Goal: Find specific page/section: Locate a particular part of the current website

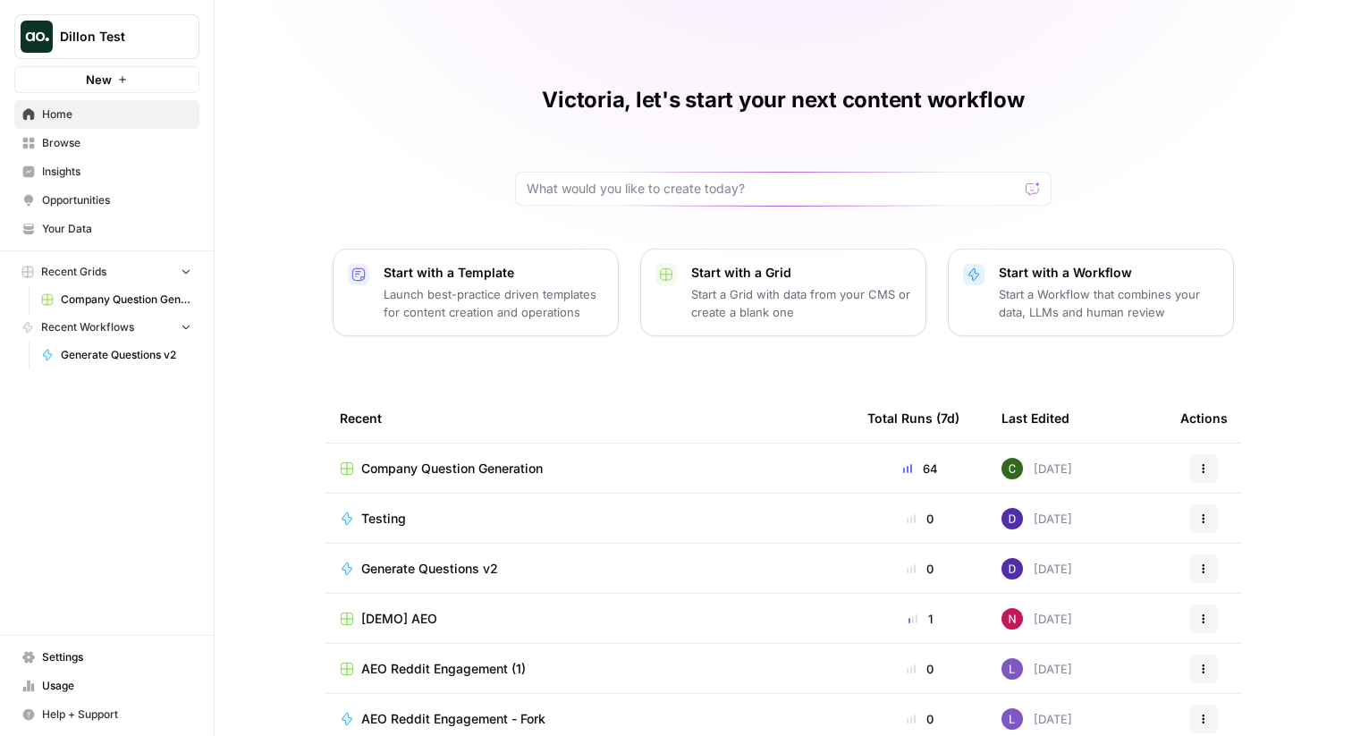
click at [99, 171] on span "Insights" at bounding box center [116, 172] width 149 height 16
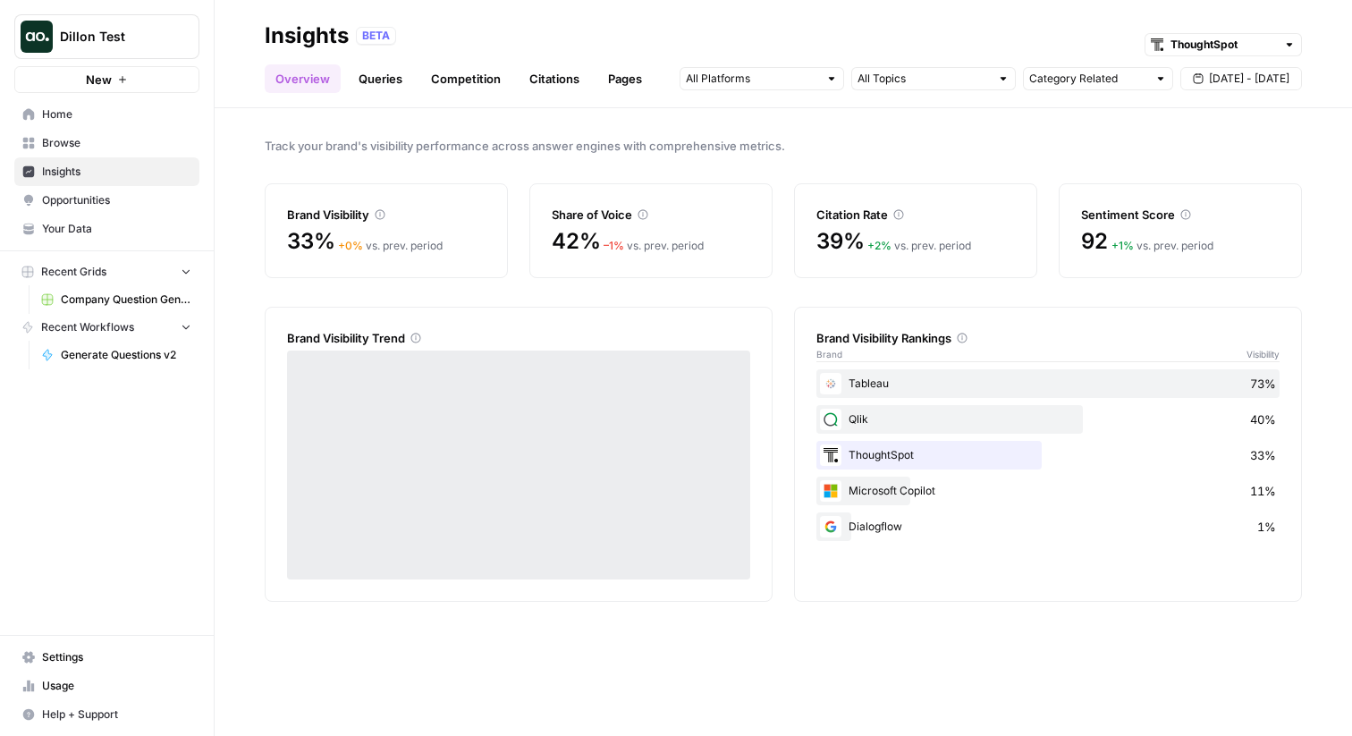
click at [612, 81] on link "Pages" at bounding box center [624, 78] width 55 height 29
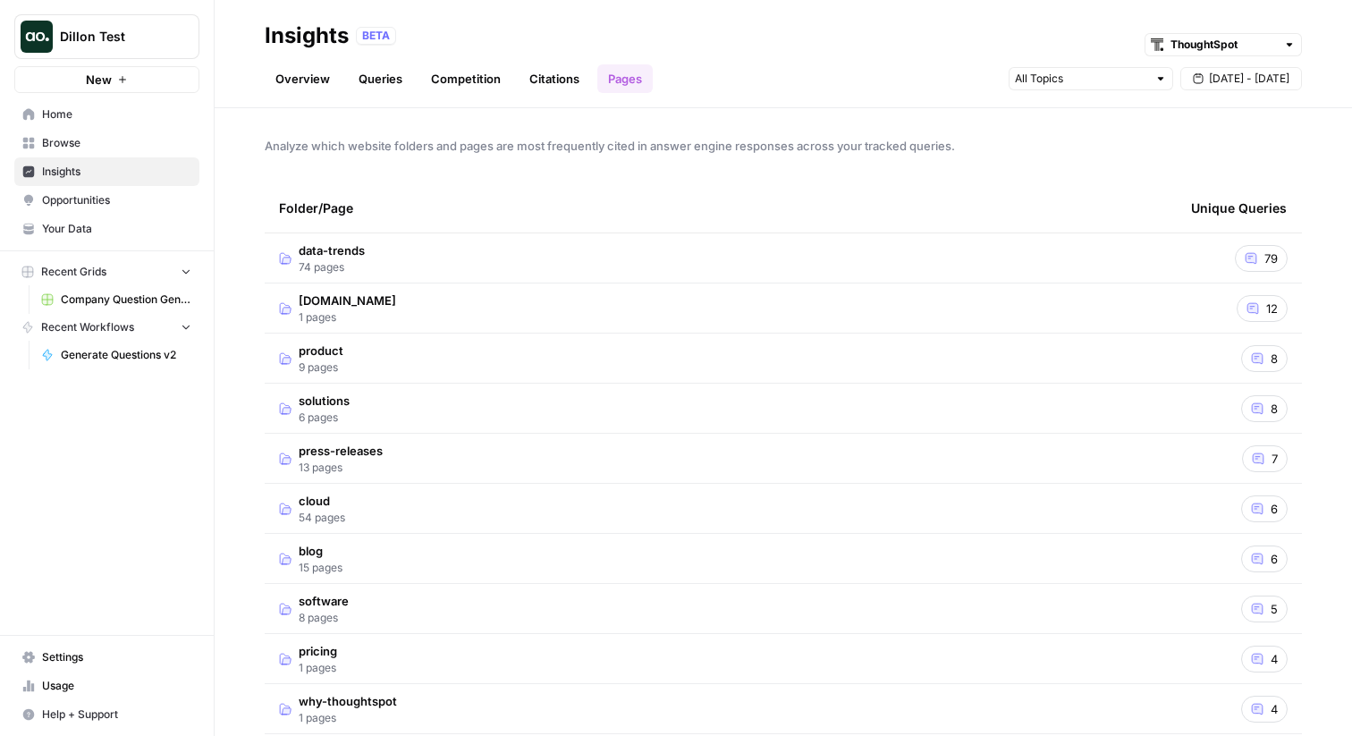
click at [460, 269] on td "data-trends 74 pages" at bounding box center [721, 257] width 912 height 49
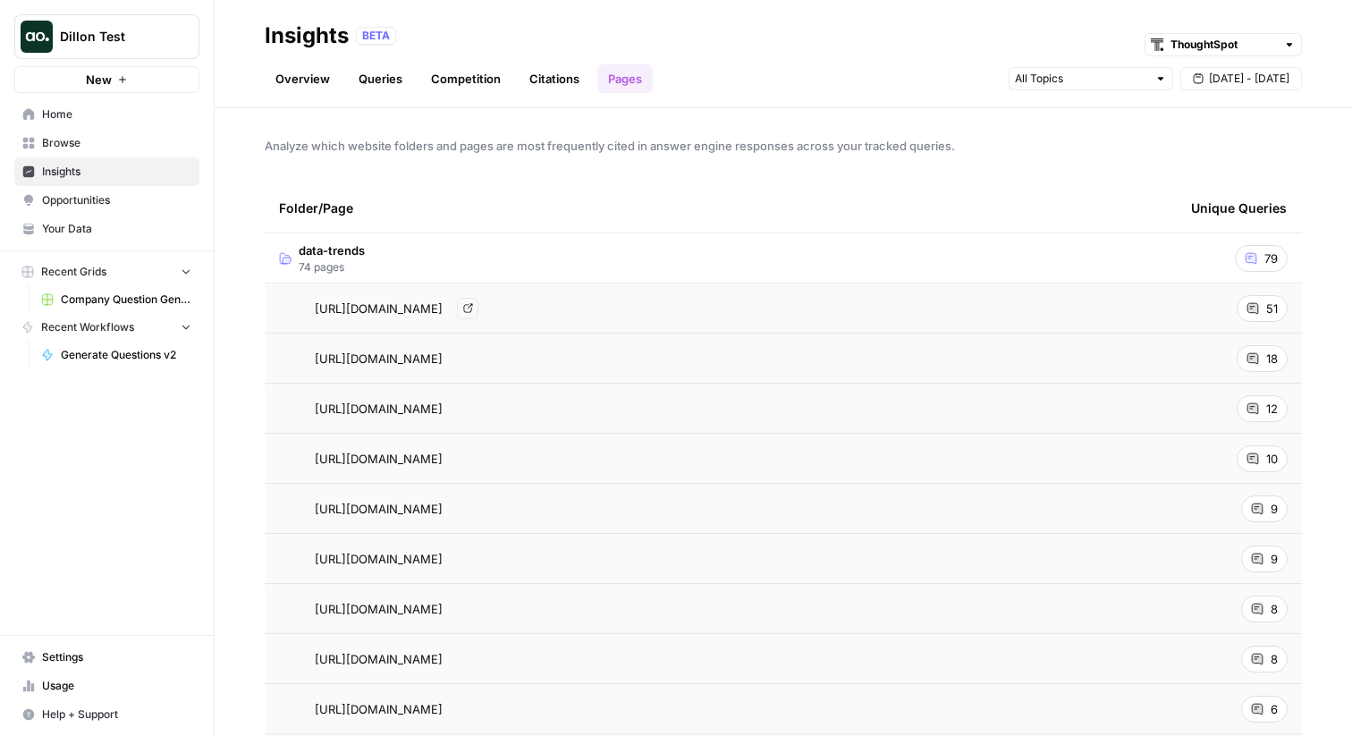
click at [437, 312] on span "[URL][DOMAIN_NAME]" at bounding box center [379, 309] width 128 height 18
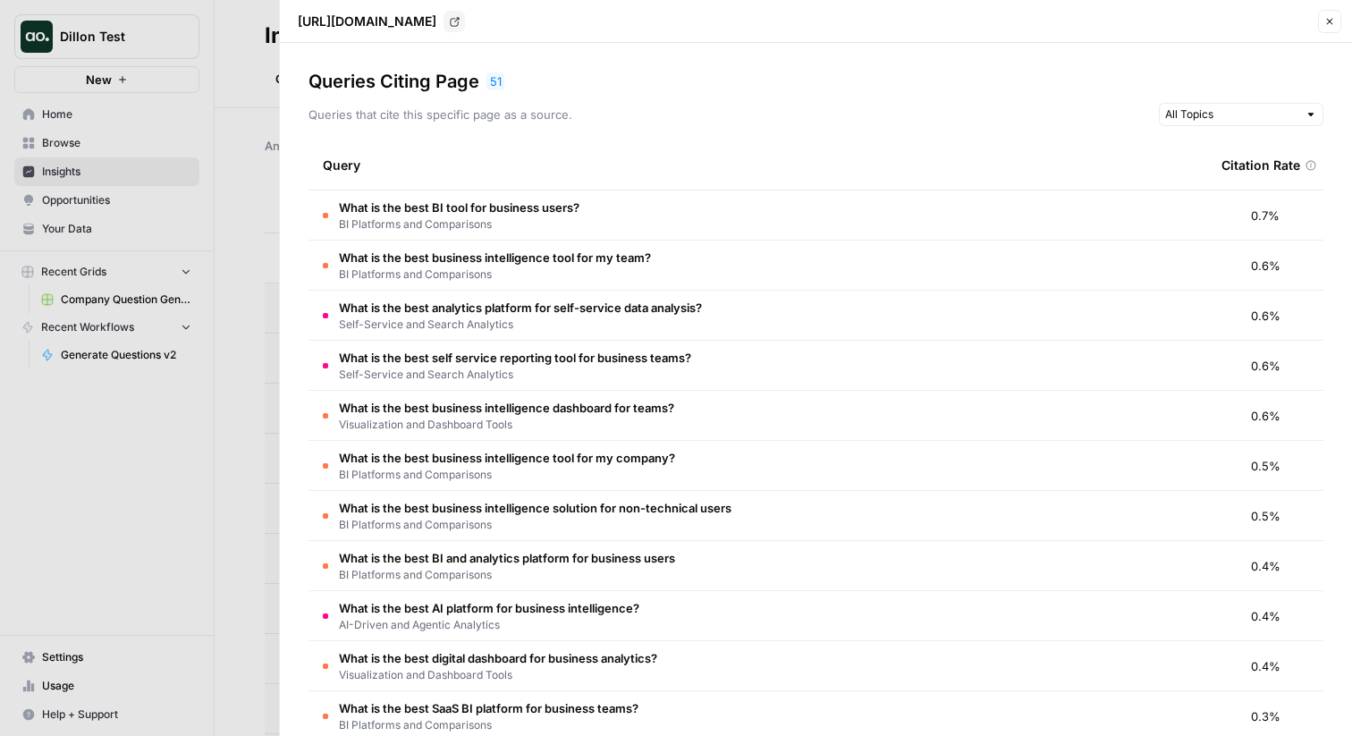
scroll to position [13, 0]
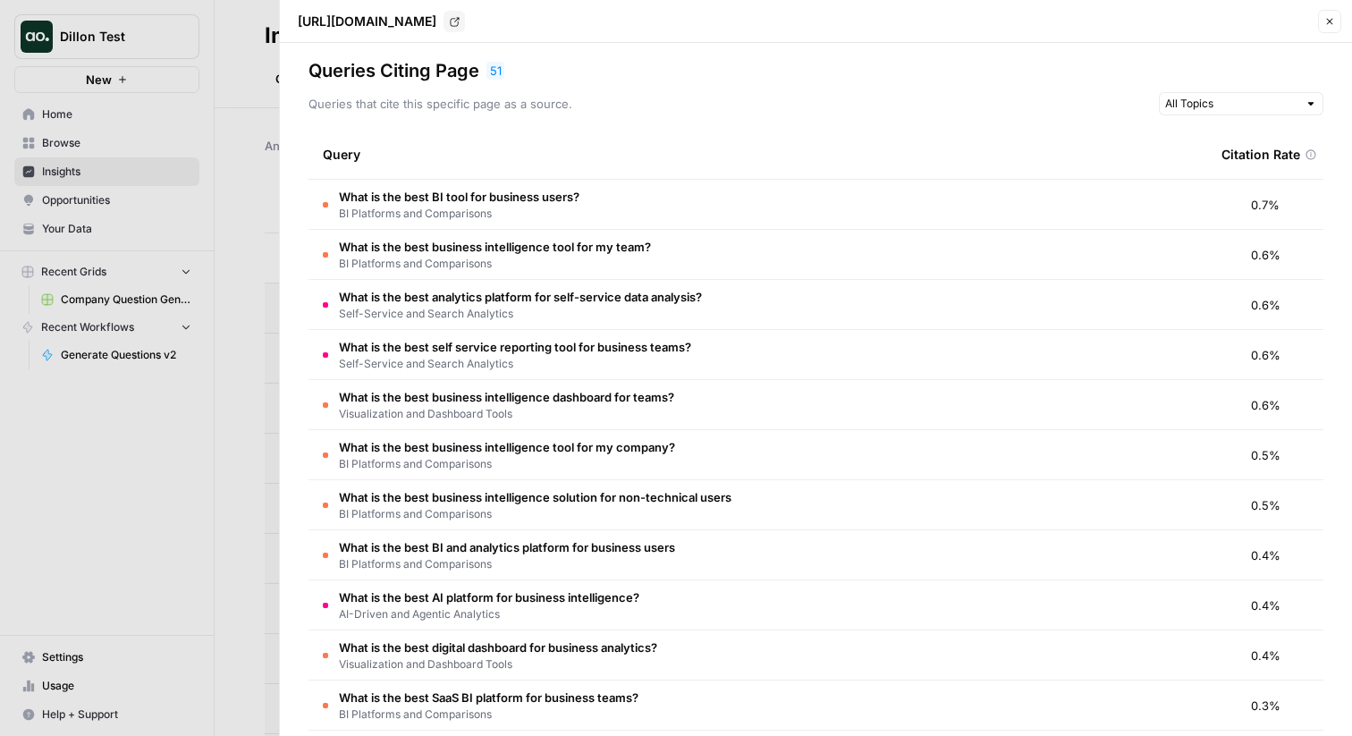
click at [214, 210] on div at bounding box center [676, 368] width 1352 height 736
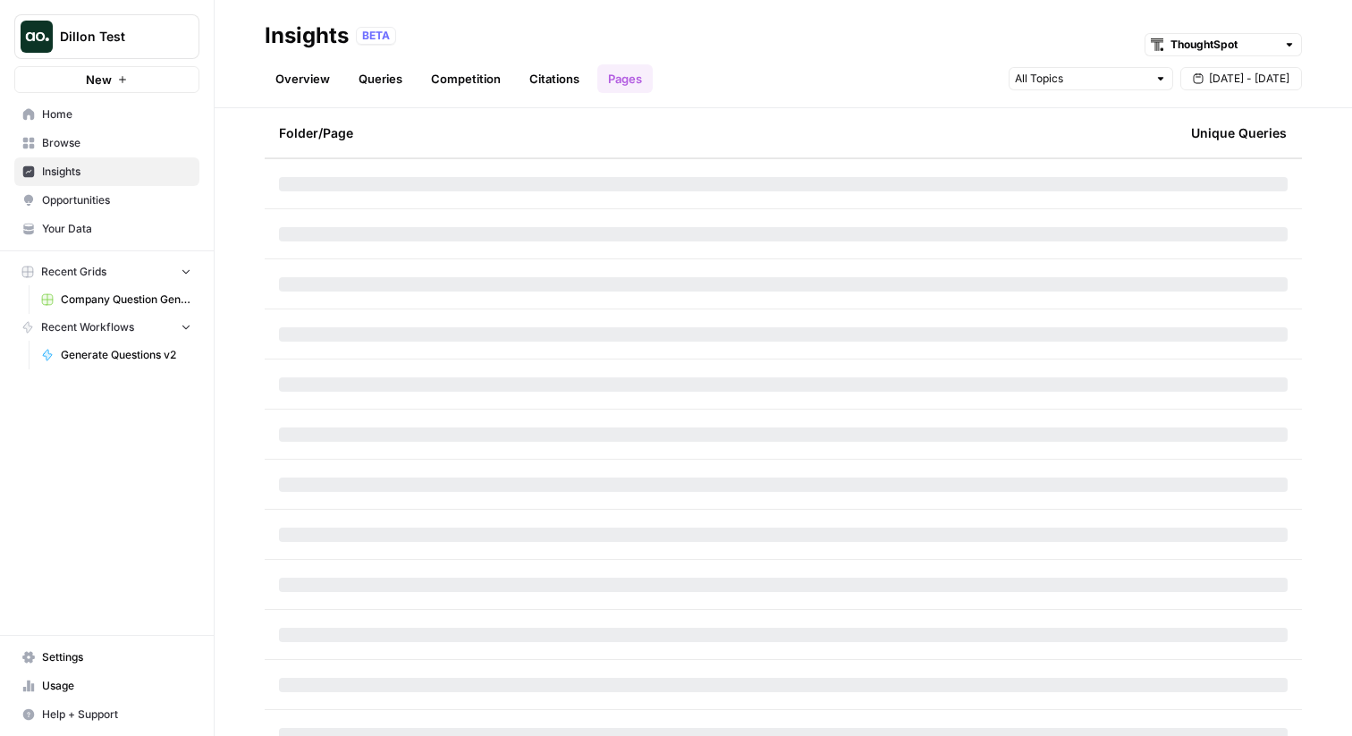
scroll to position [2583, 0]
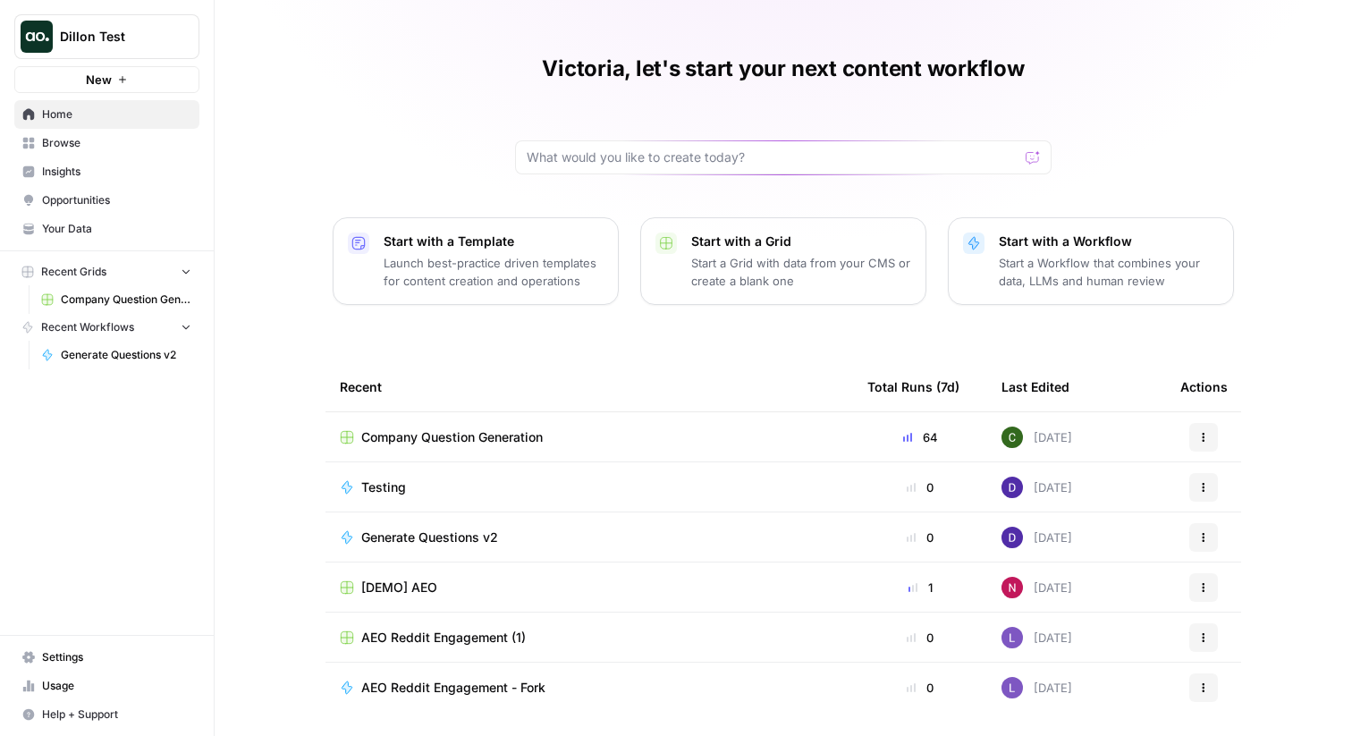
click at [132, 165] on span "Insights" at bounding box center [116, 172] width 149 height 16
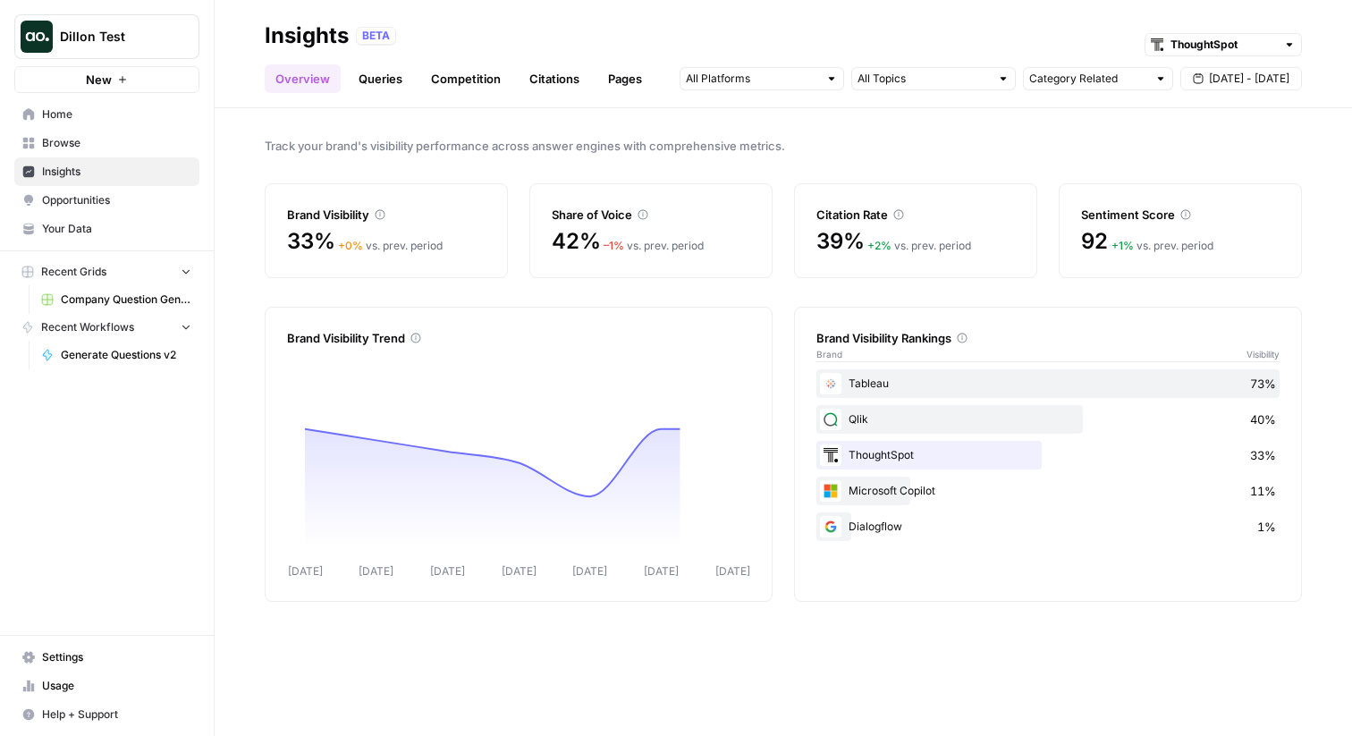
click at [641, 88] on link "Pages" at bounding box center [624, 78] width 55 height 29
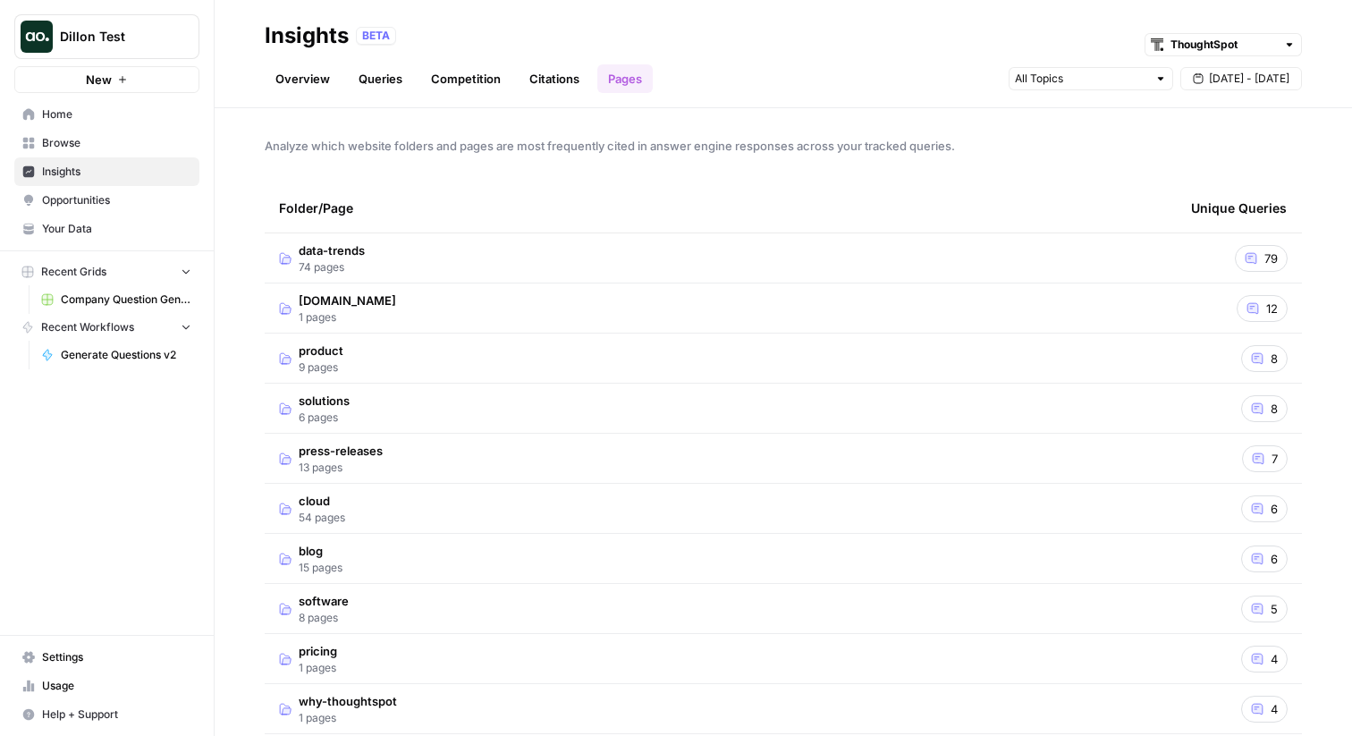
click at [464, 258] on td "data-trends 74 pages" at bounding box center [721, 257] width 912 height 49
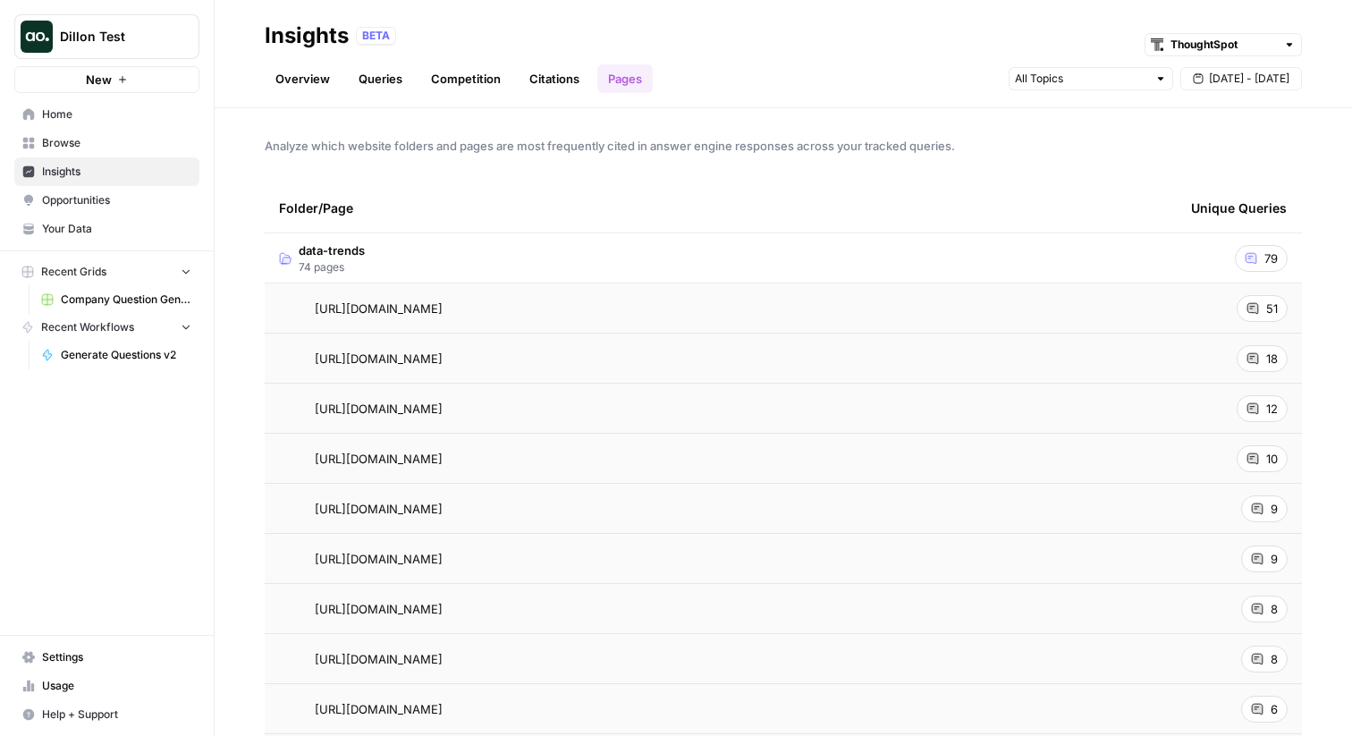
click at [463, 257] on td "data-trends 74 pages" at bounding box center [721, 257] width 912 height 49
